Goal: Information Seeking & Learning: Learn about a topic

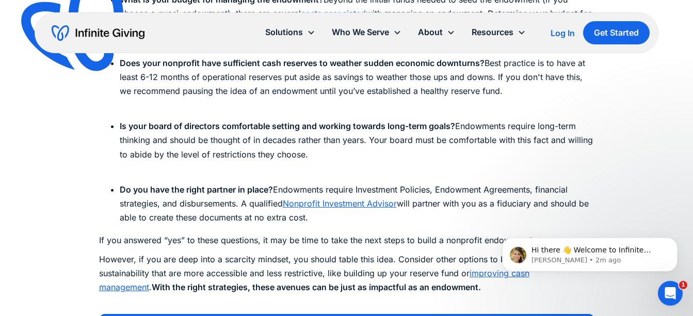
scroll to position [3398, 0]
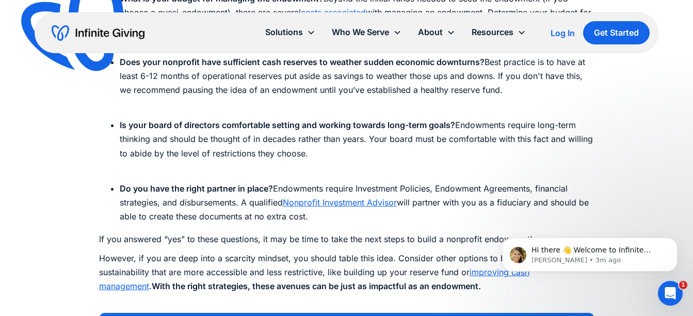
click at [339, 200] on link "Nonprofit Investment Advisor" at bounding box center [340, 202] width 114 height 10
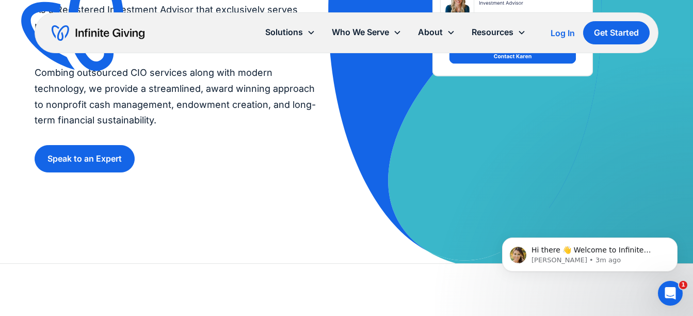
scroll to position [231, 0]
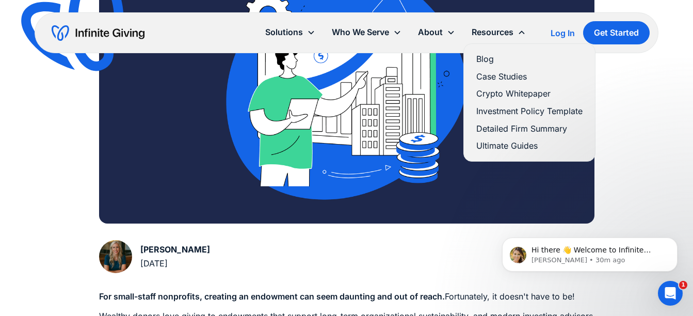
scroll to position [309, 0]
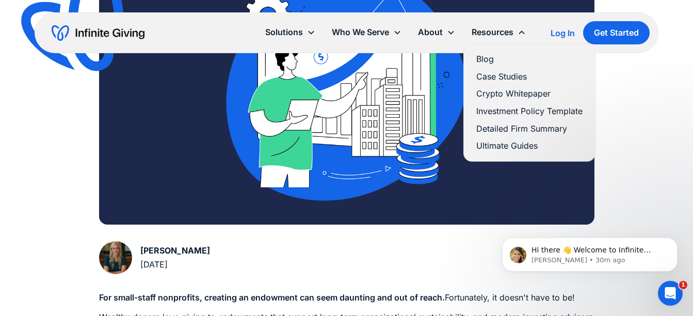
click at [508, 144] on link "Ultimate Guides" at bounding box center [529, 146] width 106 height 14
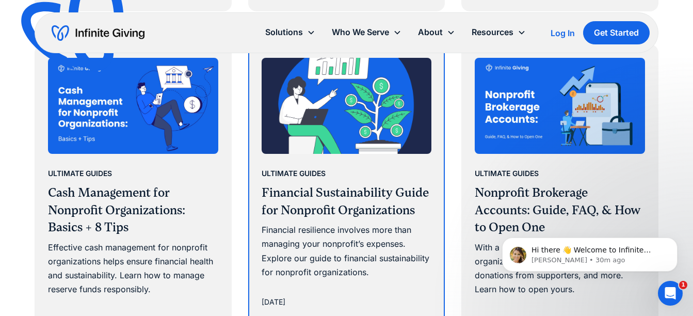
scroll to position [928, 0]
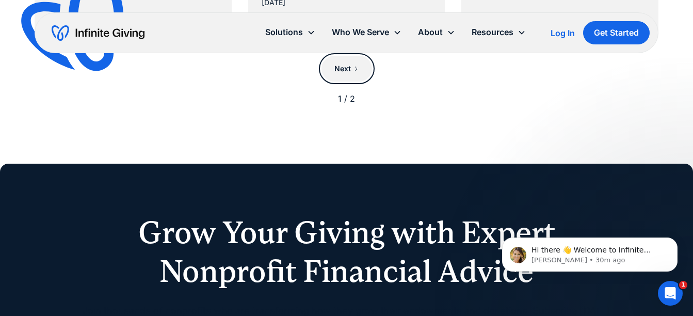
click at [346, 70] on div "Next" at bounding box center [343, 68] width 17 height 12
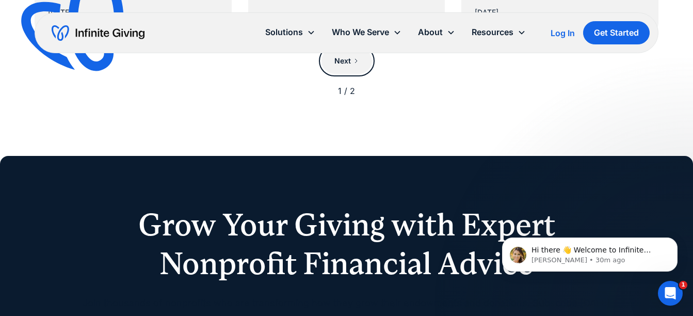
scroll to position [1235, 0]
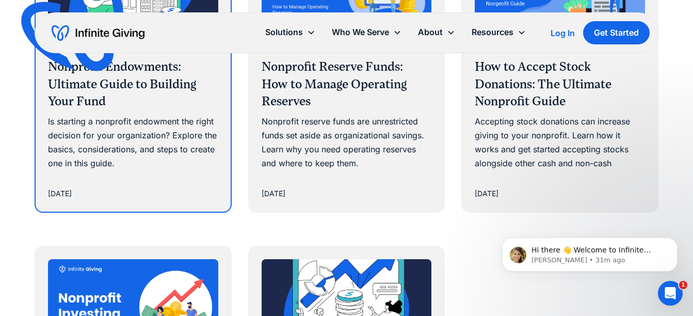
scroll to position [724, 0]
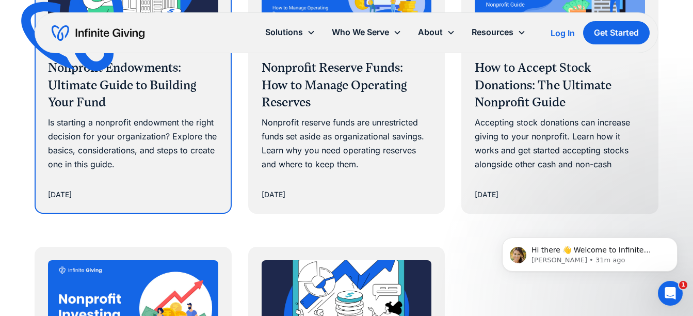
click at [110, 122] on div "Is starting a nonprofit endowment the right decision for your organization? Exp…" at bounding box center [133, 144] width 170 height 56
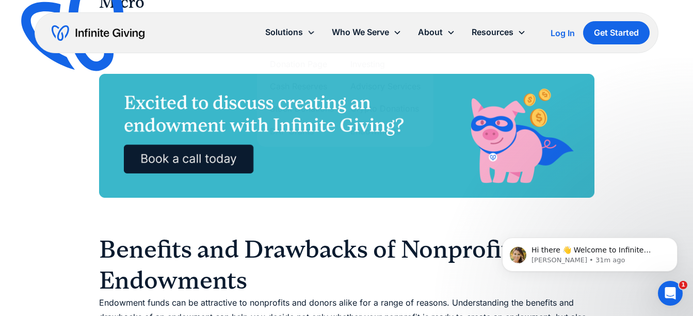
scroll to position [2151, 0]
